Goal: Check status

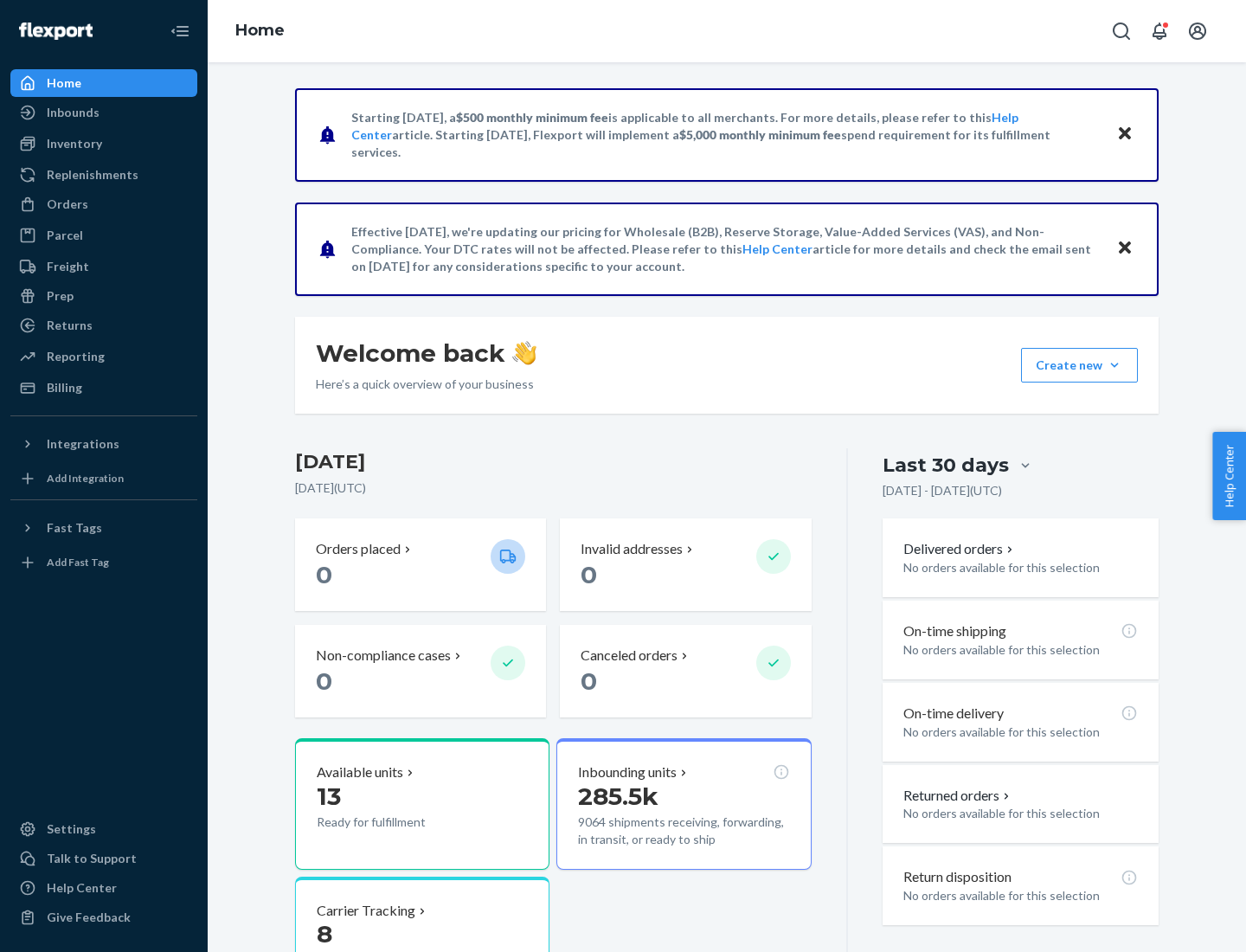
click at [1115, 365] on button "Create new Create new inbound Create new order Create new product" at bounding box center [1080, 365] width 117 height 35
click at [72, 113] on div "Inbounds" at bounding box center [73, 112] width 52 height 17
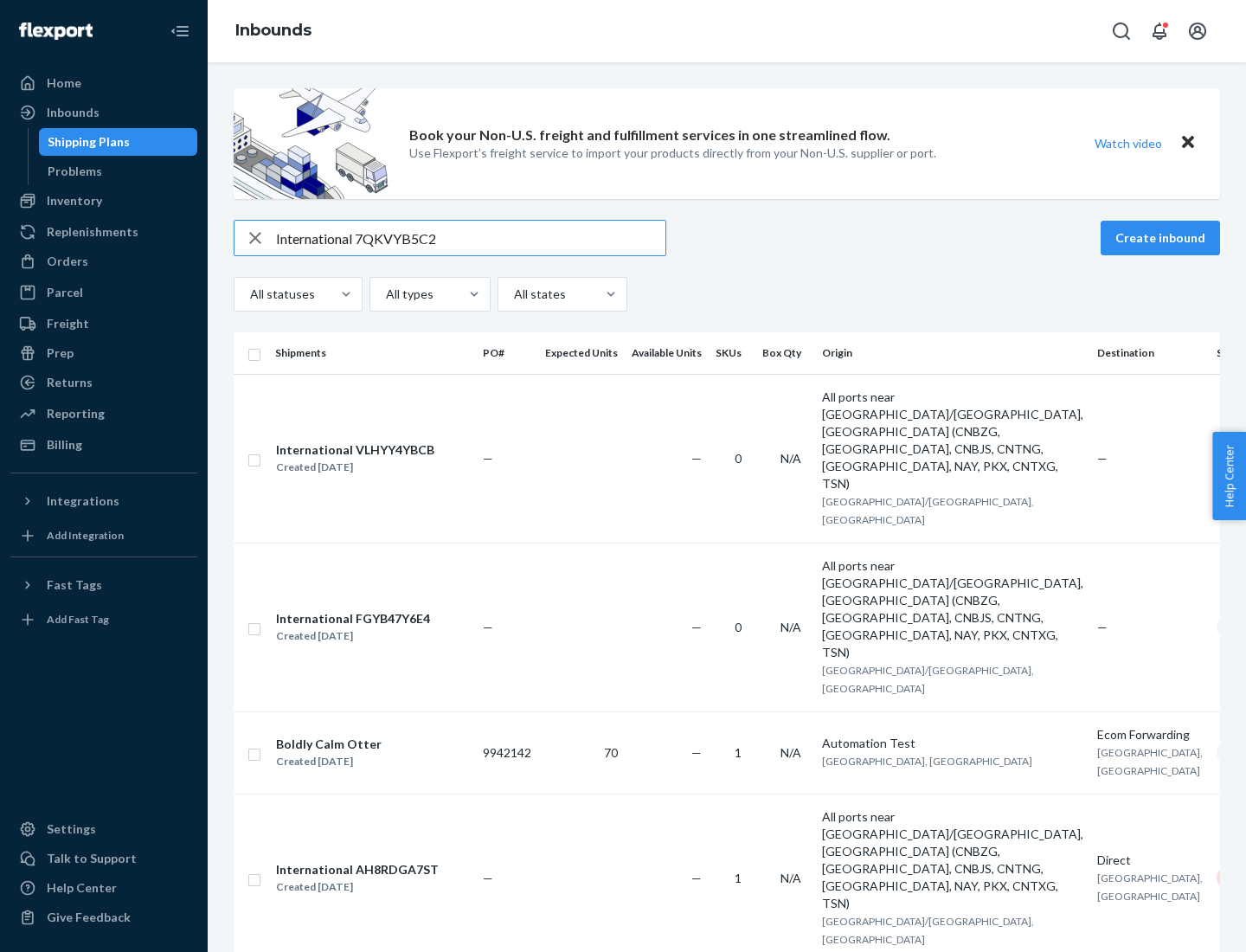
type input "International 7QKVYB5C29"
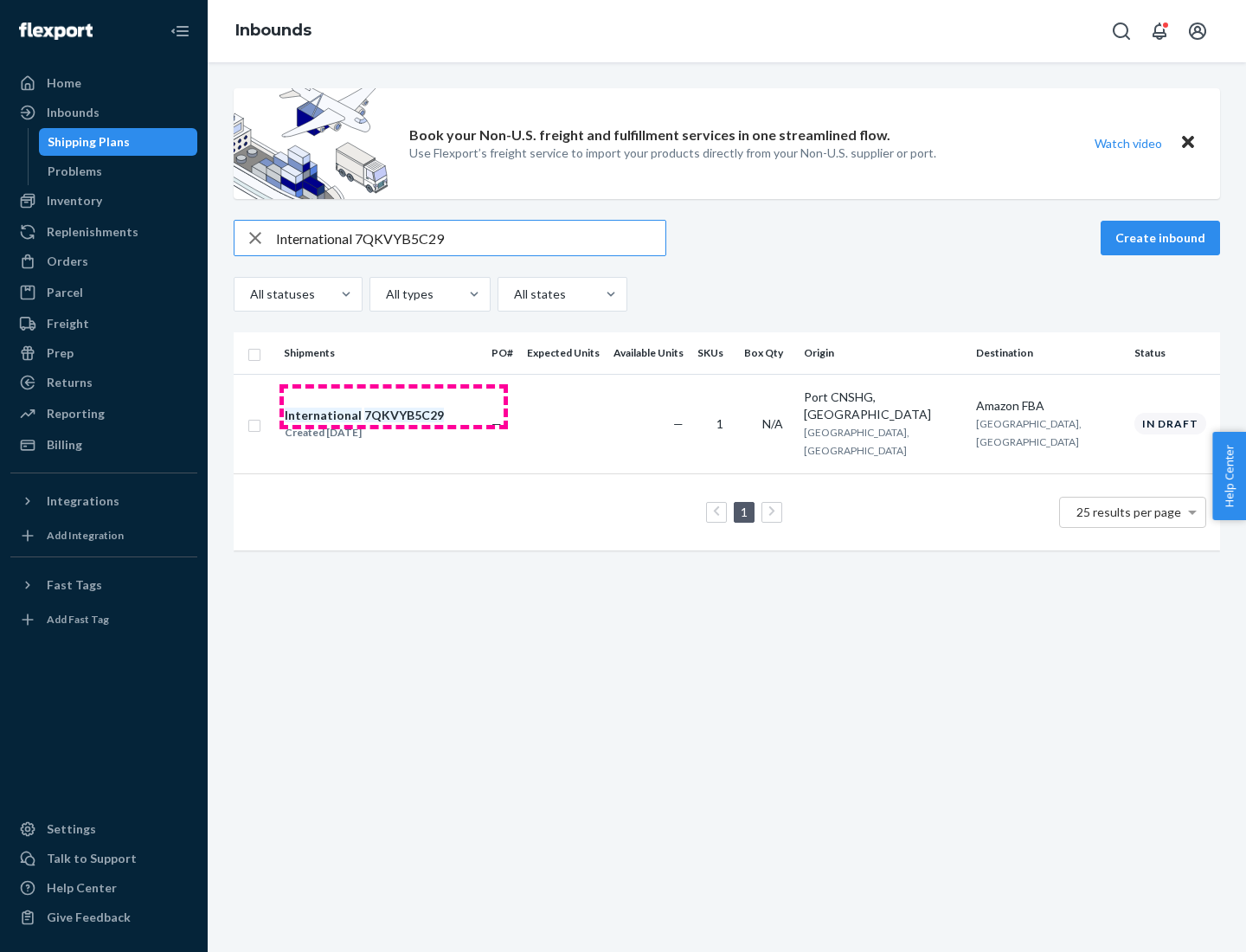
click at [393, 424] on div "Created [DATE]" at bounding box center [363, 432] width 159 height 17
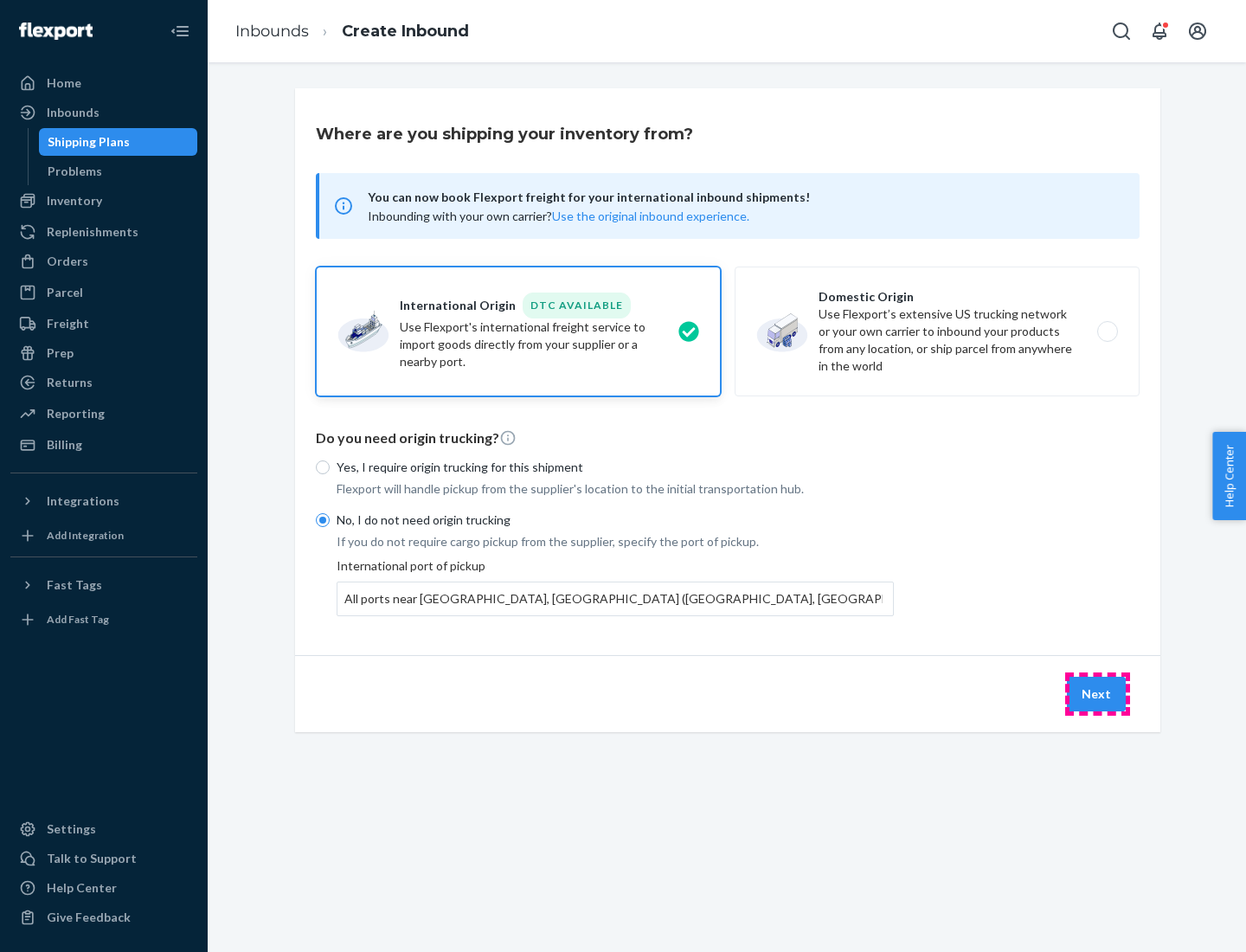
click at [1097, 693] on button "Next" at bounding box center [1096, 694] width 59 height 35
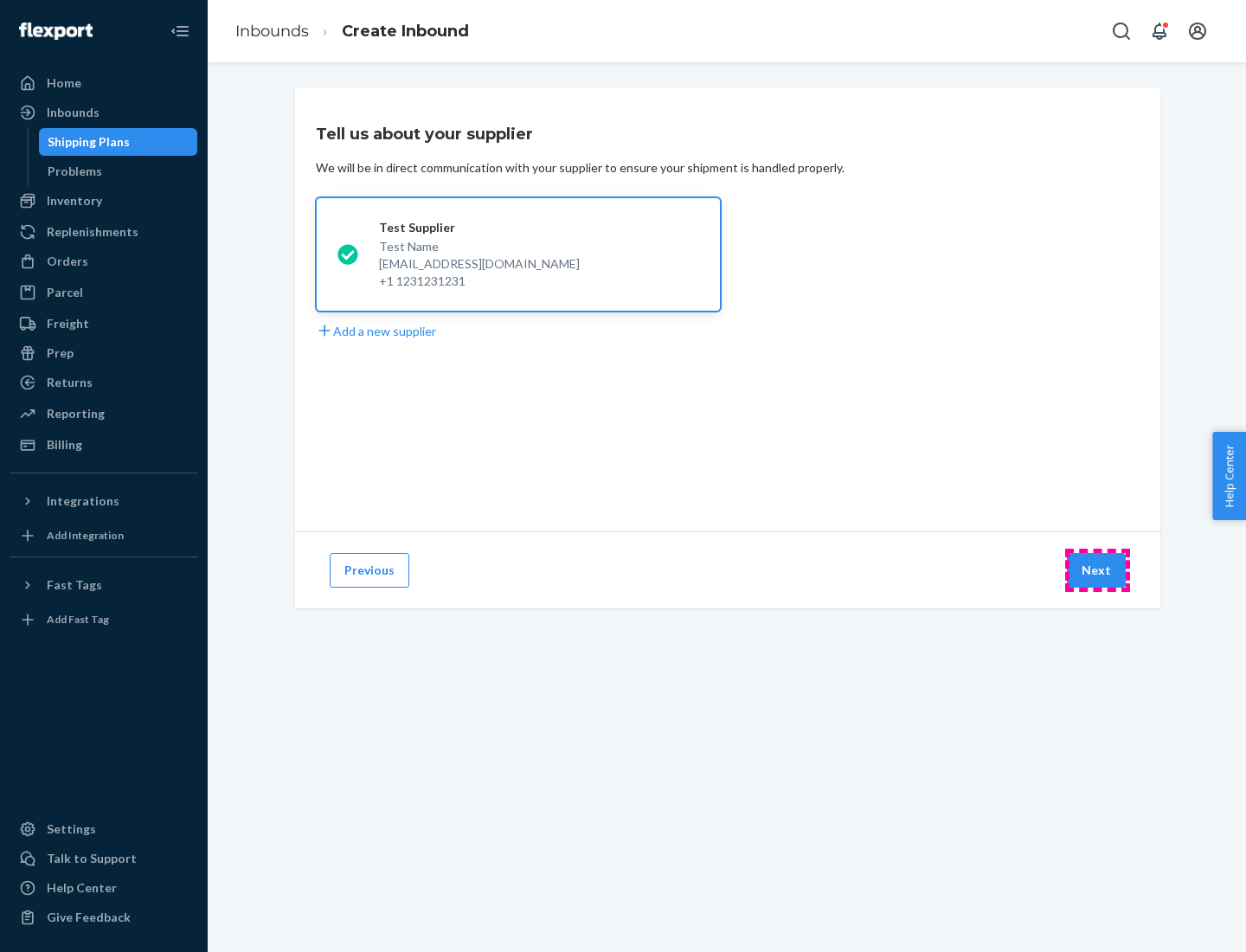
click at [1097, 570] on button "Next" at bounding box center [1096, 569] width 59 height 35
